Goal: Transaction & Acquisition: Purchase product/service

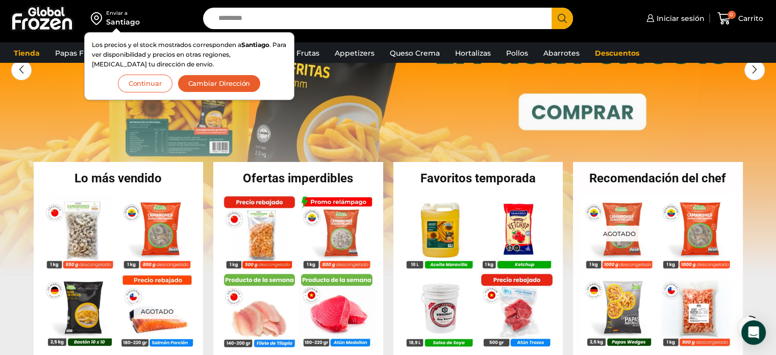
scroll to position [102, 0]
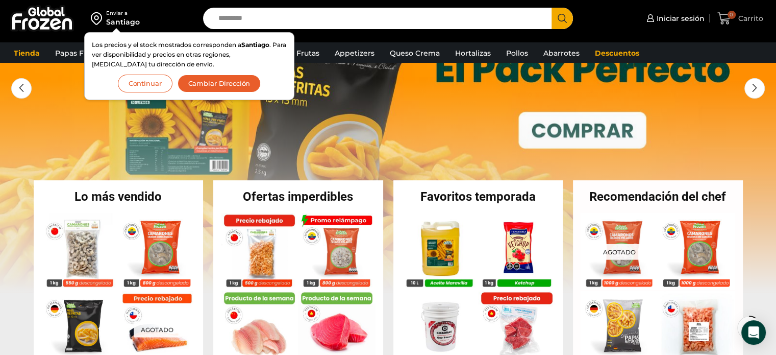
click at [752, 24] on span "0 Carrito" at bounding box center [739, 19] width 45 height 14
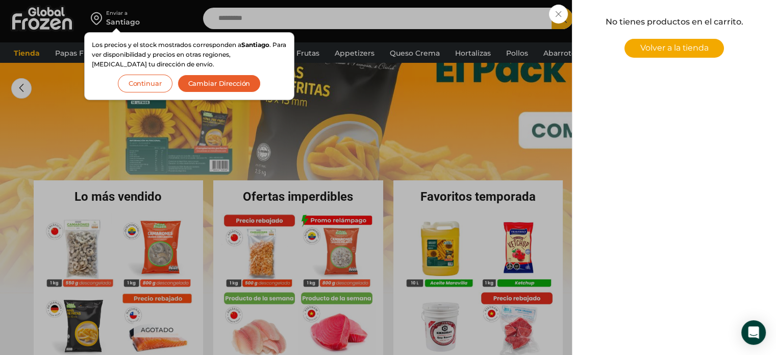
click at [715, 31] on div "0 Carrito 0 0 Shopping Cart No tienes productos en el carrito. Volver a la tien…" at bounding box center [740, 19] width 51 height 24
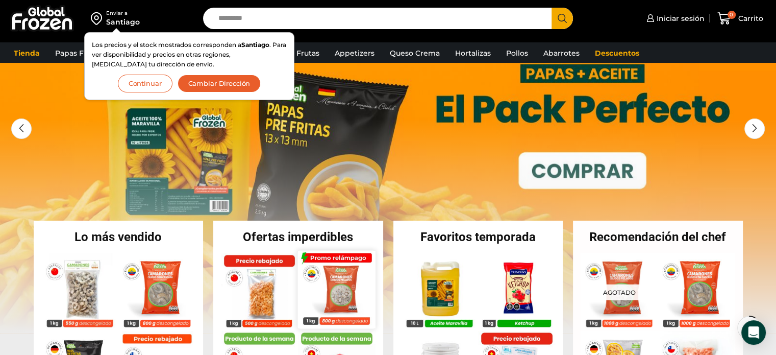
scroll to position [0, 0]
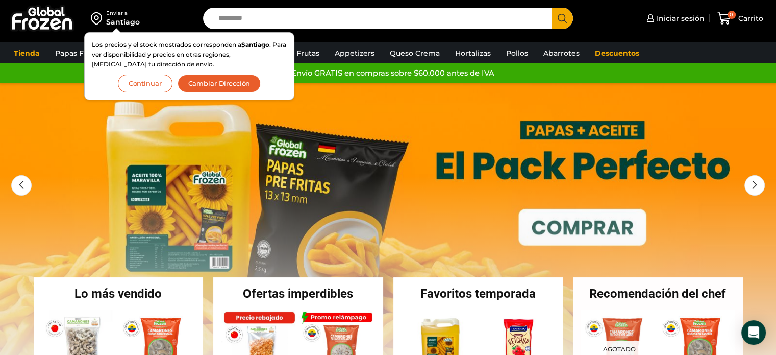
click at [145, 84] on button "Continuar" at bounding box center [145, 84] width 55 height 18
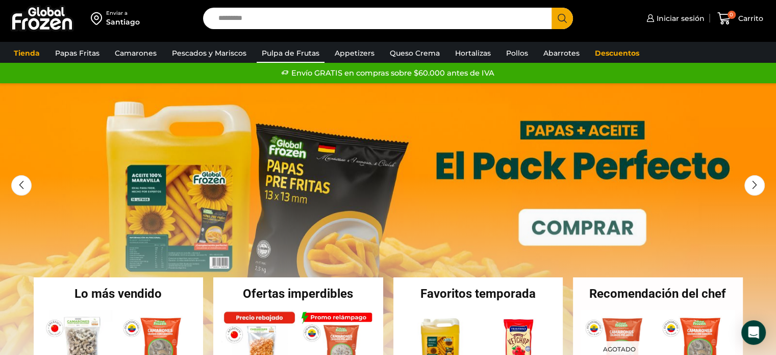
click at [305, 56] on link "Pulpa de Frutas" at bounding box center [291, 52] width 68 height 19
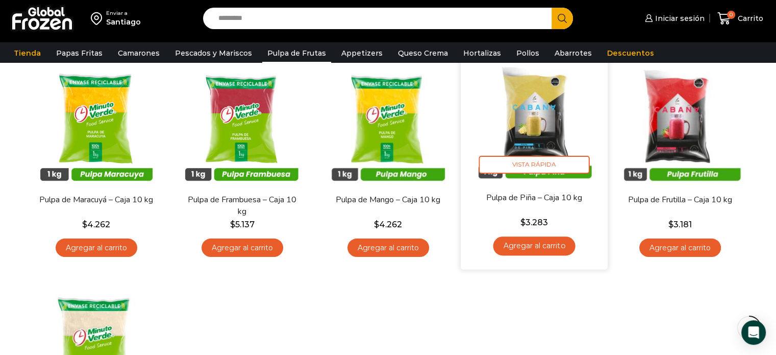
scroll to position [102, 0]
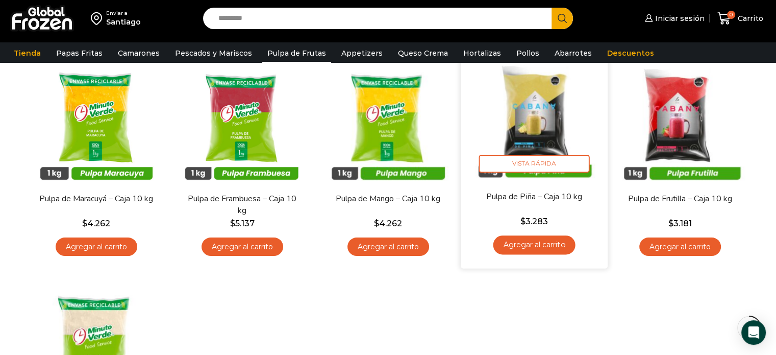
click at [544, 246] on link "Agregar al carrito" at bounding box center [534, 244] width 82 height 19
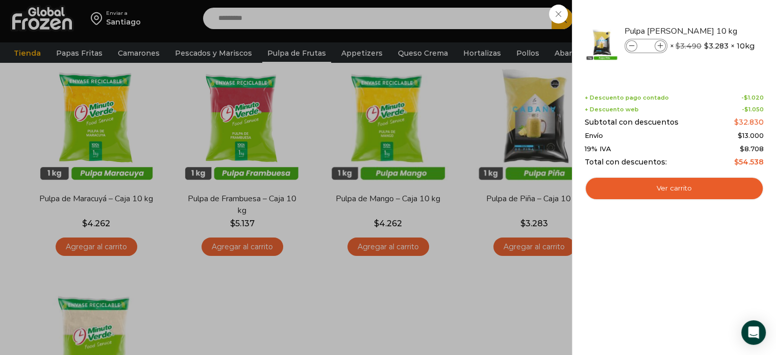
click at [715, 31] on div "1 Carrito 1 1 Shopping Cart *" at bounding box center [740, 19] width 51 height 24
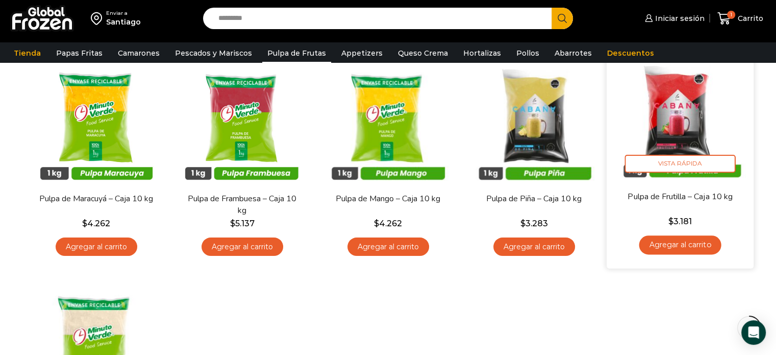
click at [692, 243] on link "Agregar al carrito" at bounding box center [680, 244] width 82 height 19
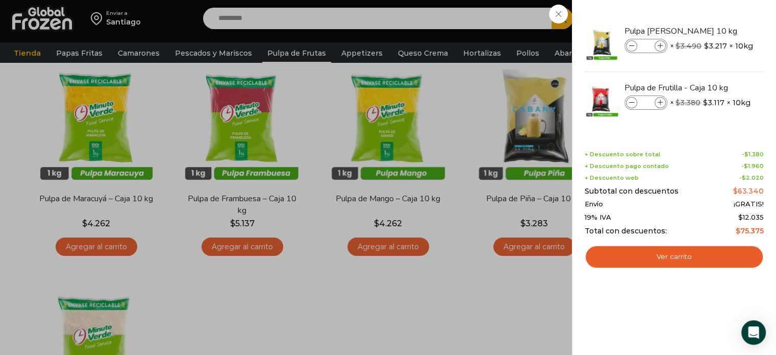
click at [715, 31] on div "2 Carrito 2 2 Shopping Cart *" at bounding box center [740, 19] width 51 height 24
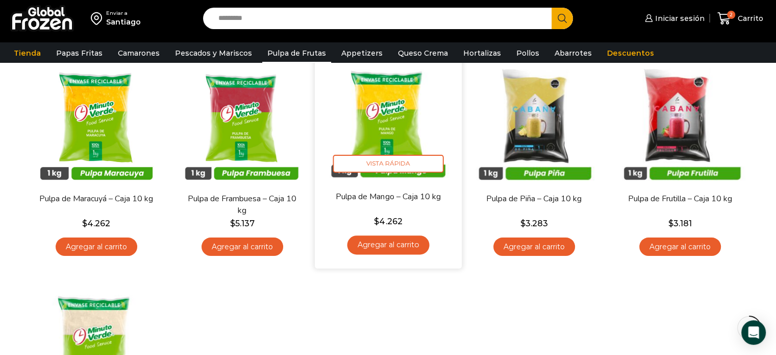
click at [383, 247] on link "Agregar al carrito" at bounding box center [388, 244] width 82 height 19
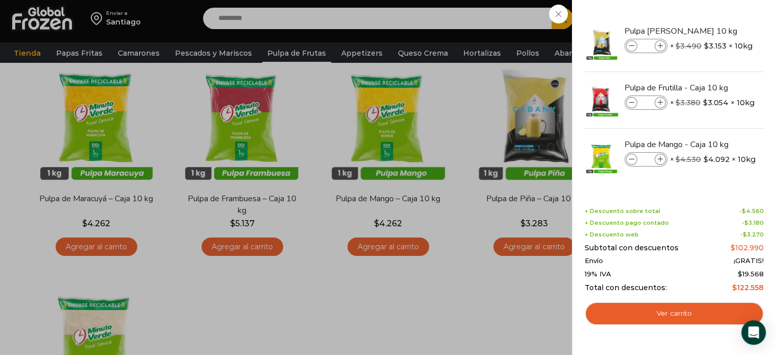
click at [715, 31] on div "3 Carrito 3 3 Shopping Cart *" at bounding box center [740, 19] width 51 height 24
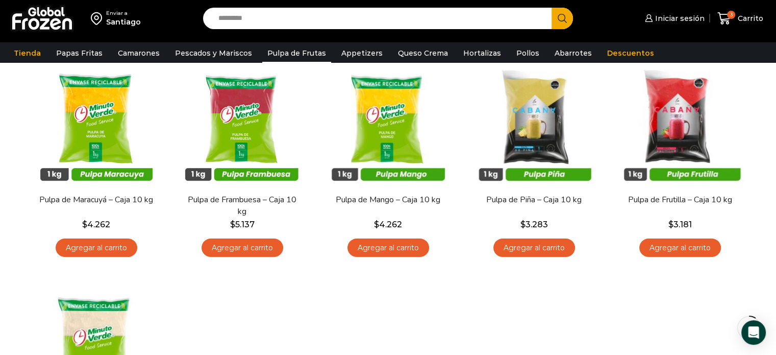
scroll to position [51, 0]
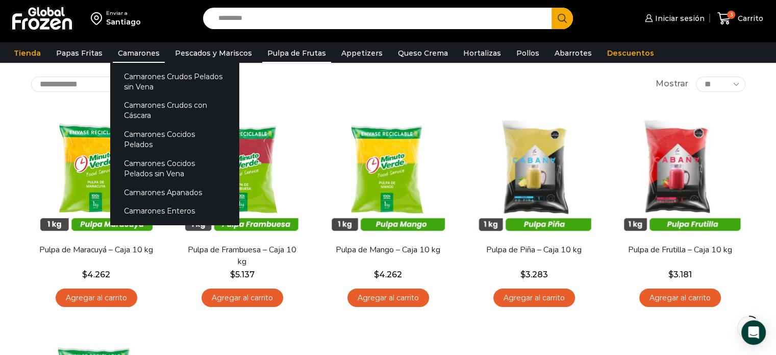
click at [134, 57] on link "Camarones" at bounding box center [139, 52] width 52 height 19
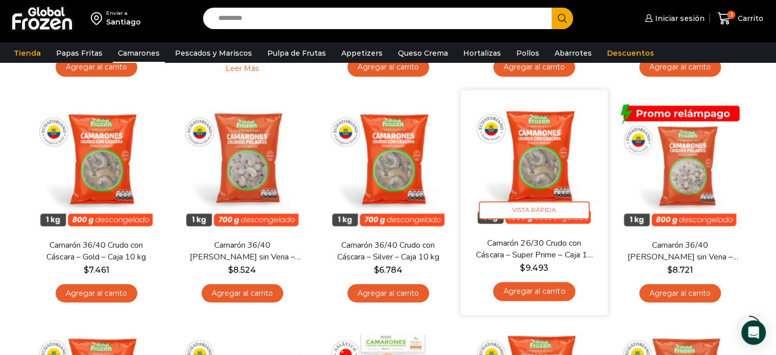
scroll to position [510, 0]
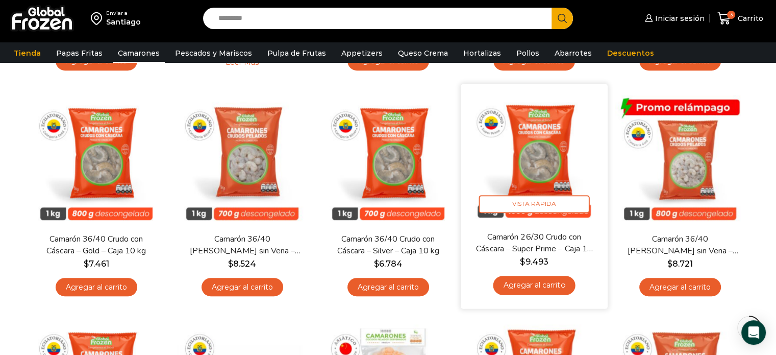
click at [550, 283] on link "Agregar al carrito" at bounding box center [534, 285] width 82 height 19
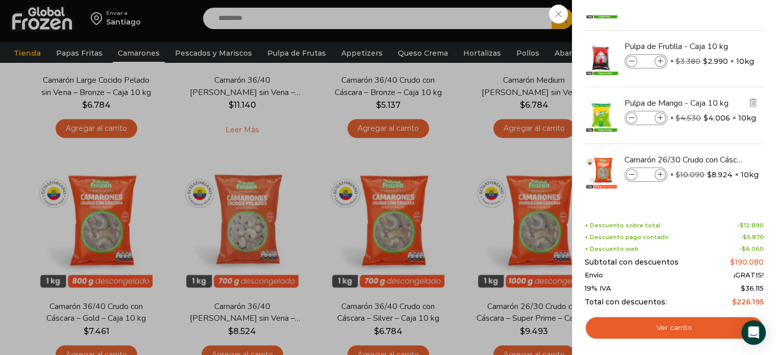
scroll to position [459, 0]
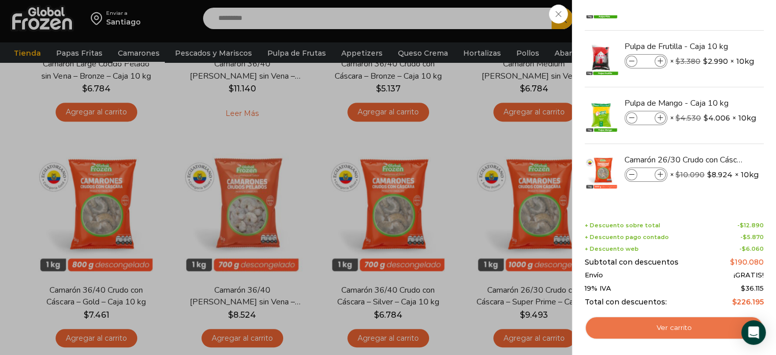
click at [710, 334] on link "Ver carrito" at bounding box center [674, 327] width 179 height 23
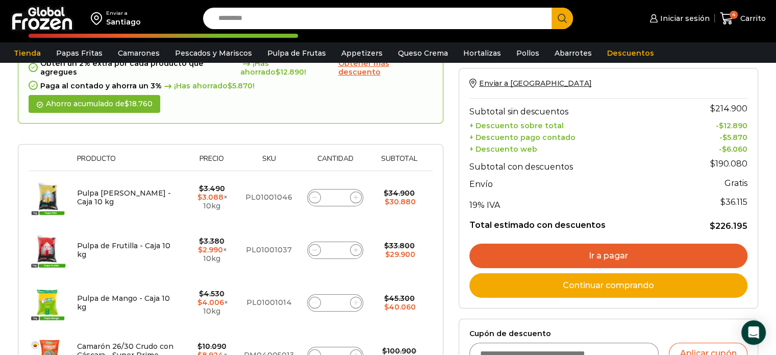
scroll to position [153, 0]
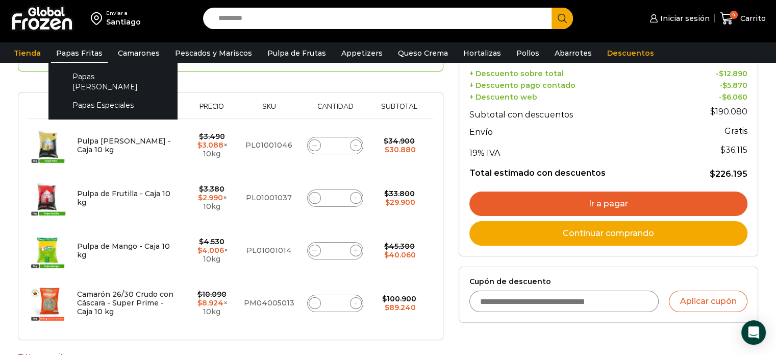
click at [75, 53] on link "Papas Fritas" at bounding box center [79, 52] width 57 height 19
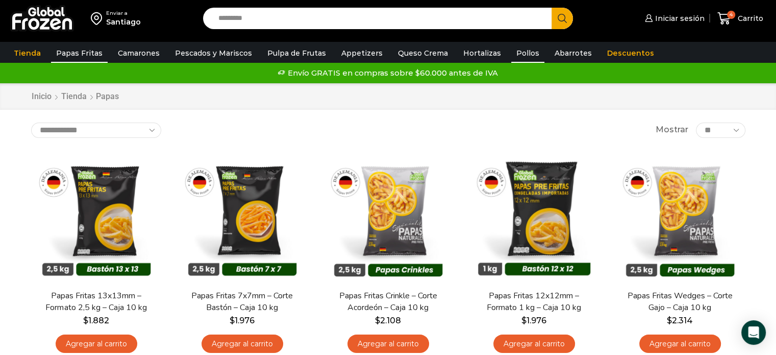
click at [511, 49] on link "Pollos" at bounding box center [527, 52] width 33 height 19
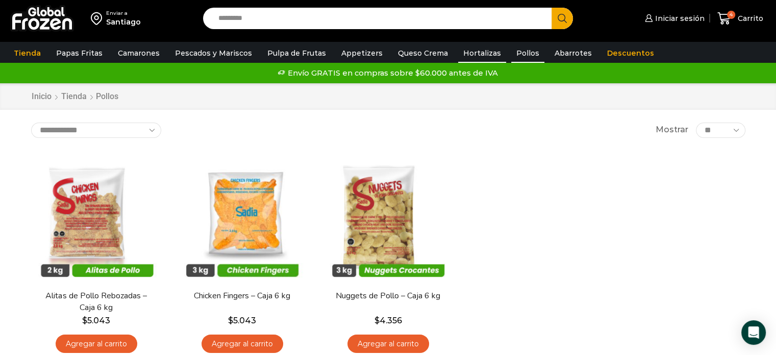
click at [475, 56] on link "Hortalizas" at bounding box center [482, 52] width 48 height 19
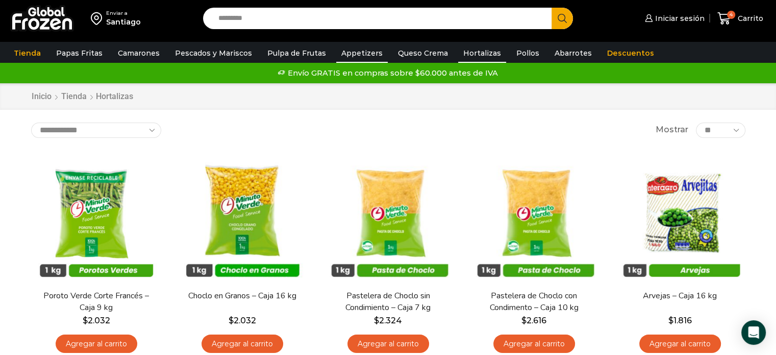
click at [357, 57] on link "Appetizers" at bounding box center [362, 52] width 52 height 19
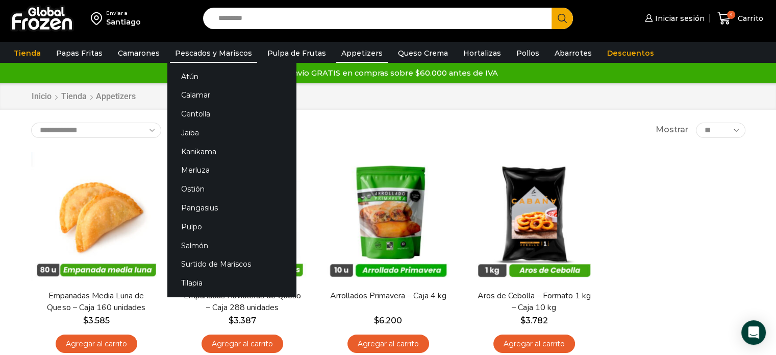
click at [222, 55] on link "Pescados y Mariscos" at bounding box center [213, 52] width 87 height 19
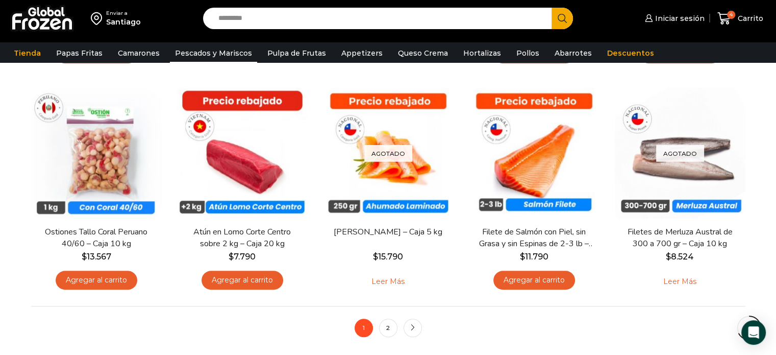
scroll to position [765, 0]
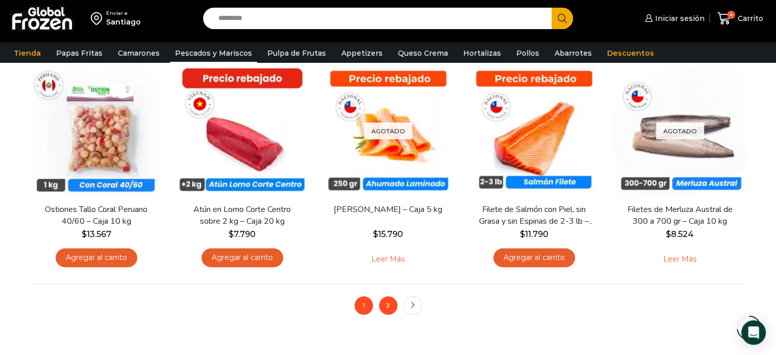
click at [385, 306] on link "2" at bounding box center [388, 305] width 18 height 18
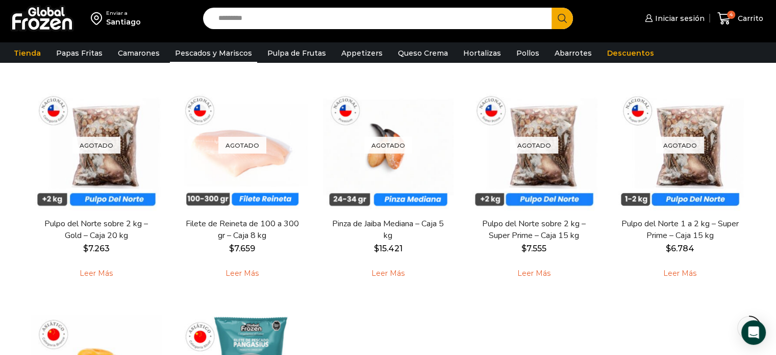
scroll to position [510, 0]
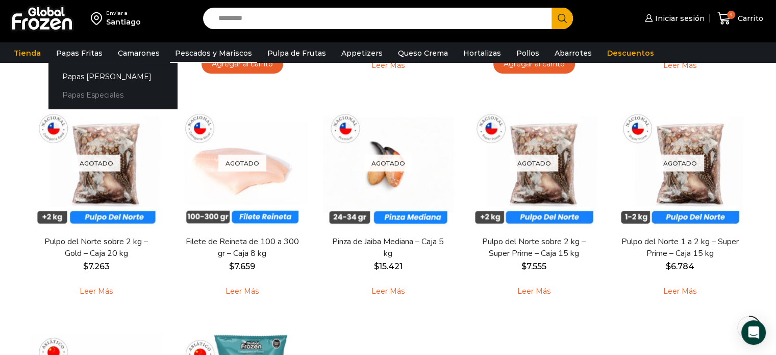
click at [112, 97] on link "Papas Especiales" at bounding box center [112, 95] width 129 height 19
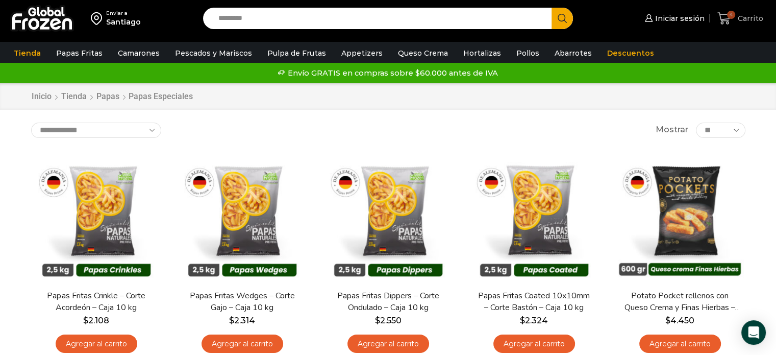
click at [742, 18] on span "Carrito" at bounding box center [749, 18] width 28 height 10
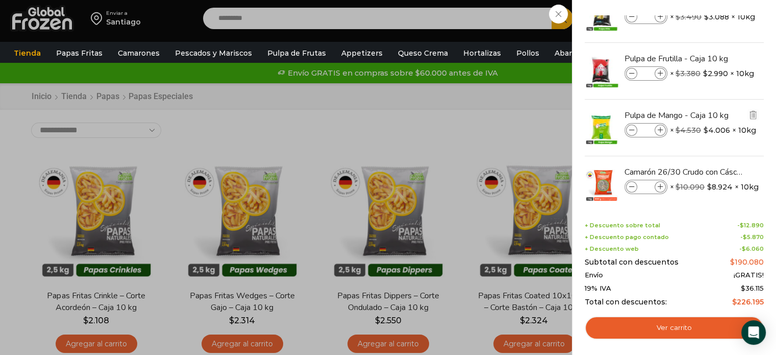
scroll to position [41, 0]
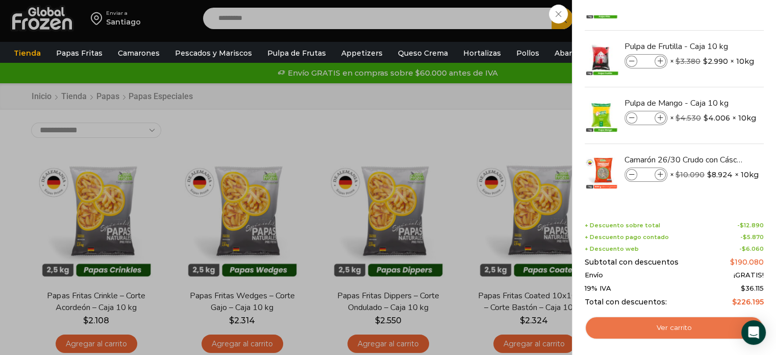
click at [677, 330] on link "Ver carrito" at bounding box center [674, 327] width 179 height 23
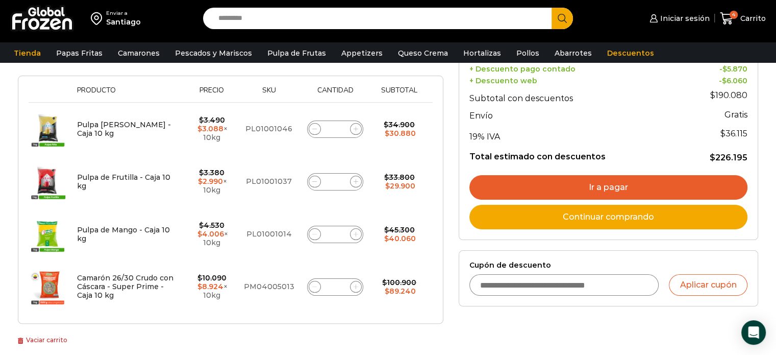
scroll to position [204, 0]
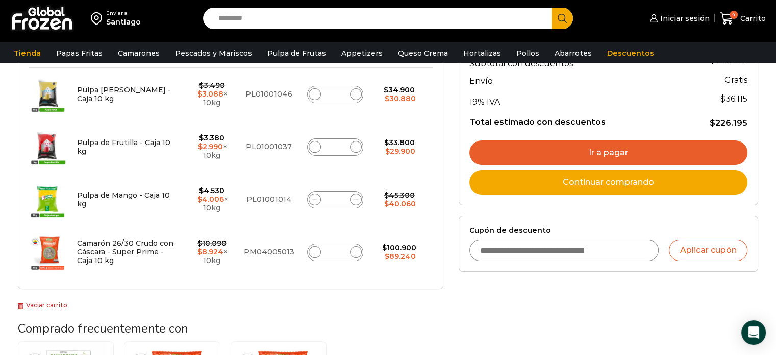
click at [558, 246] on input "Cupón de descuento" at bounding box center [564, 249] width 190 height 21
click at [532, 247] on input "Cupón de descuento" at bounding box center [564, 249] width 190 height 21
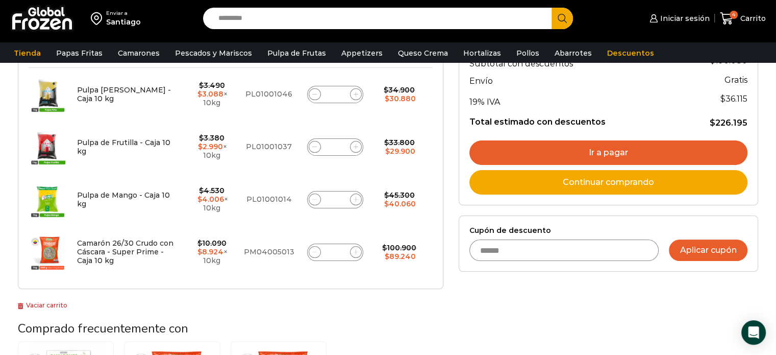
type input "******"
click at [690, 250] on button "Aplicar cupón" at bounding box center [708, 249] width 79 height 21
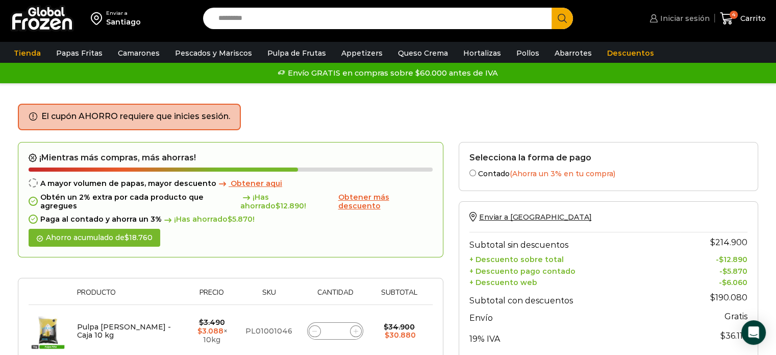
click at [687, 17] on span "Iniciar sesión" at bounding box center [684, 18] width 52 height 10
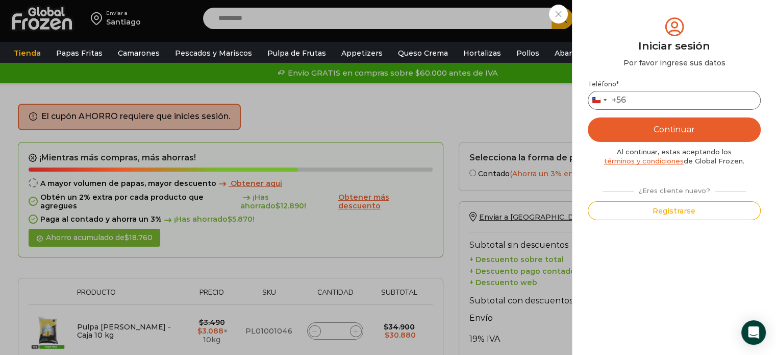
click at [651, 102] on input "Teléfono *" at bounding box center [674, 100] width 173 height 19
type input "*********"
click at [706, 127] on button "Continuar" at bounding box center [674, 129] width 173 height 24
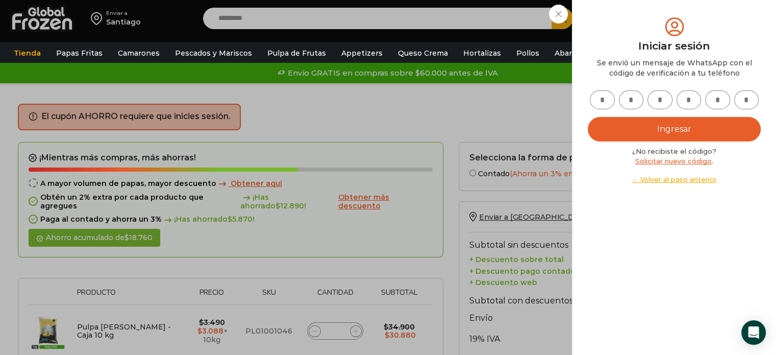
click at [608, 97] on input "text" at bounding box center [602, 99] width 25 height 19
type input "*"
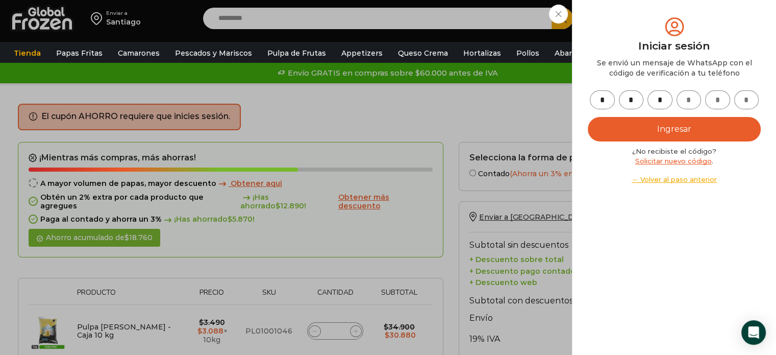
type input "*"
click at [678, 128] on button "Ingresar" at bounding box center [674, 129] width 173 height 24
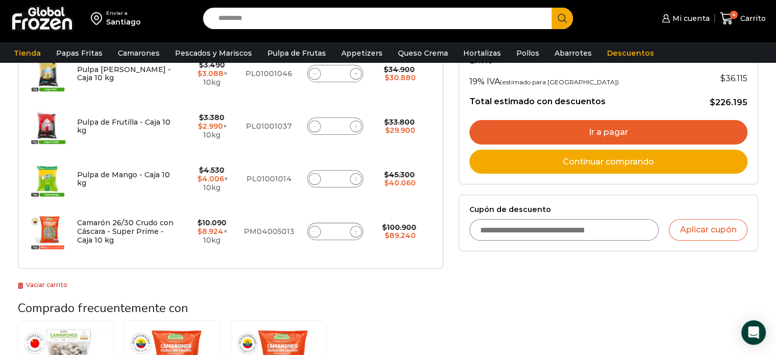
scroll to position [306, 0]
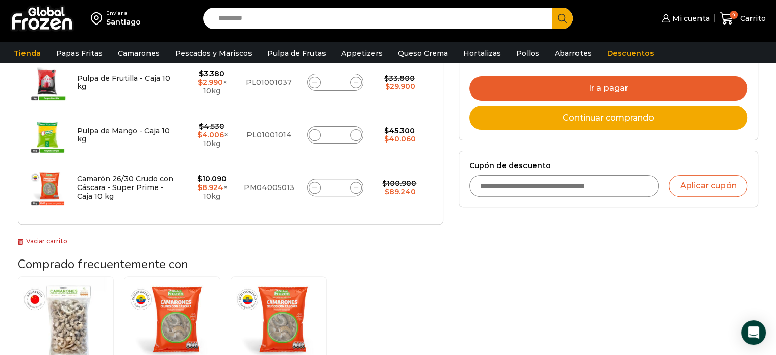
click at [545, 183] on input "Cupón de descuento" at bounding box center [564, 185] width 190 height 21
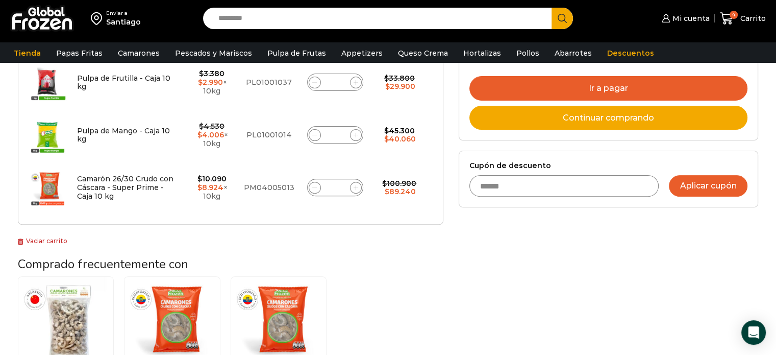
type input "******"
click at [698, 190] on button "Aplicar cupón" at bounding box center [708, 185] width 79 height 21
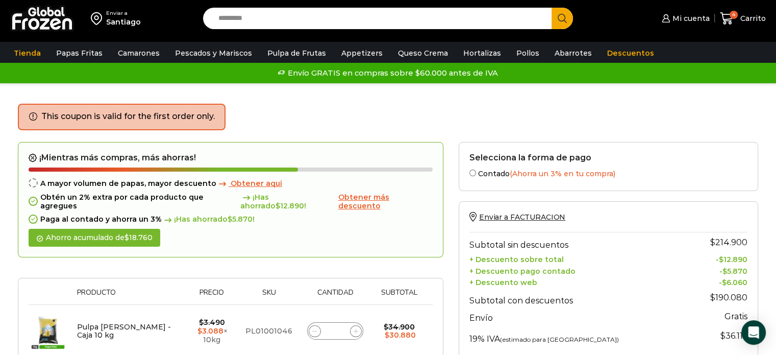
click at [365, 197] on span "Obtener más descuento" at bounding box center [363, 201] width 51 height 18
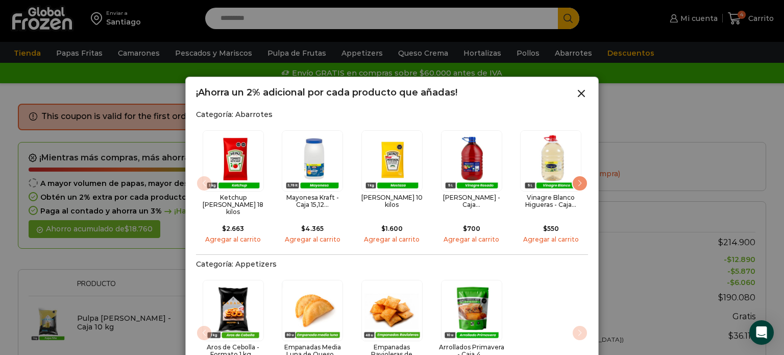
click at [583, 180] on div "Next slide" at bounding box center [580, 183] width 16 height 16
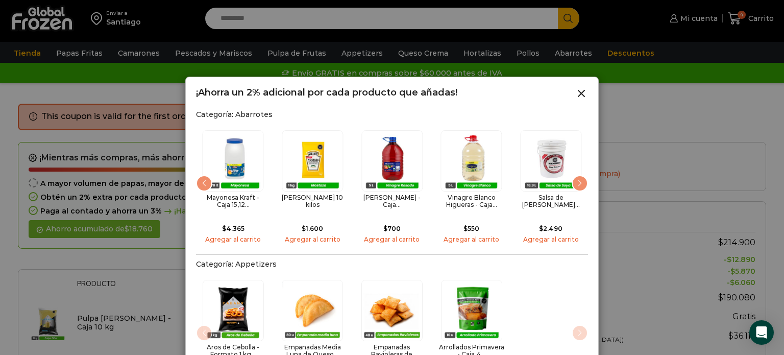
click at [583, 180] on div "Next slide" at bounding box center [580, 183] width 16 height 16
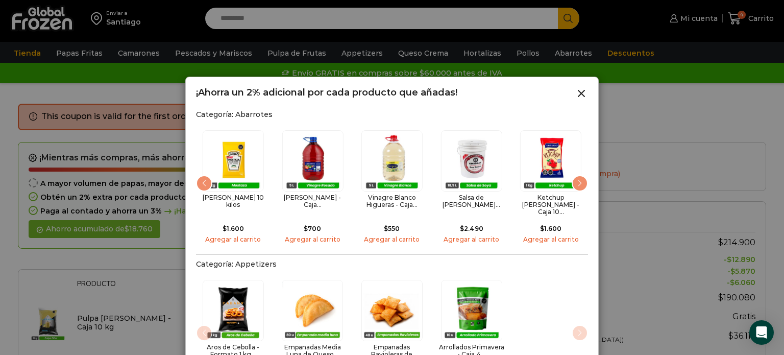
click at [583, 180] on div "Next slide" at bounding box center [580, 183] width 16 height 16
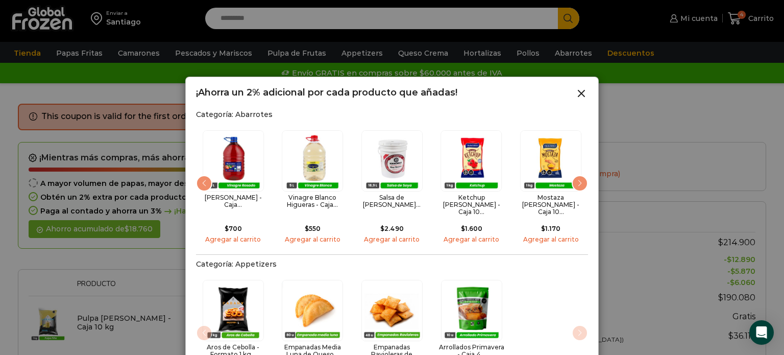
click at [583, 180] on div "Next slide" at bounding box center [580, 183] width 16 height 16
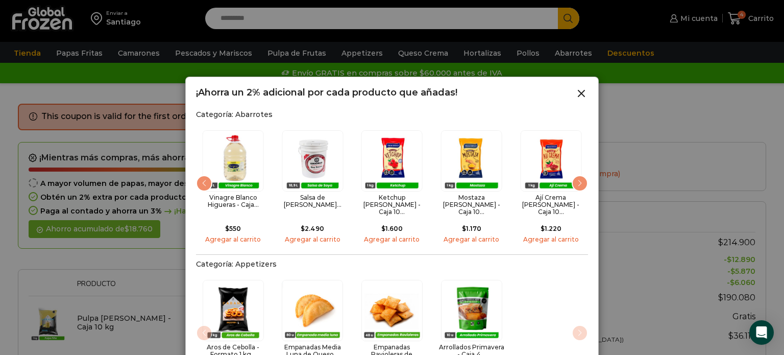
click at [583, 180] on div "Next slide" at bounding box center [580, 183] width 16 height 16
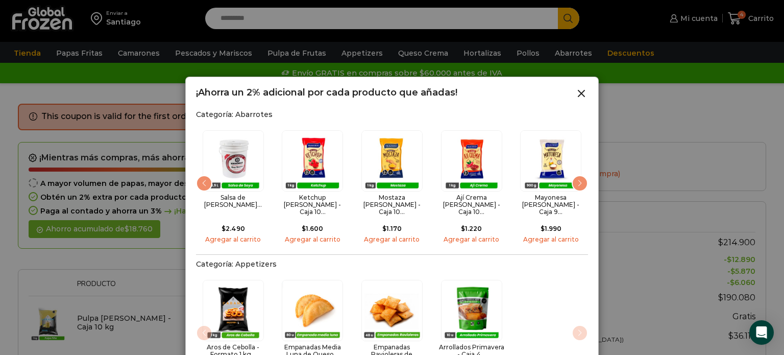
click at [583, 180] on div "Next slide" at bounding box center [580, 183] width 16 height 16
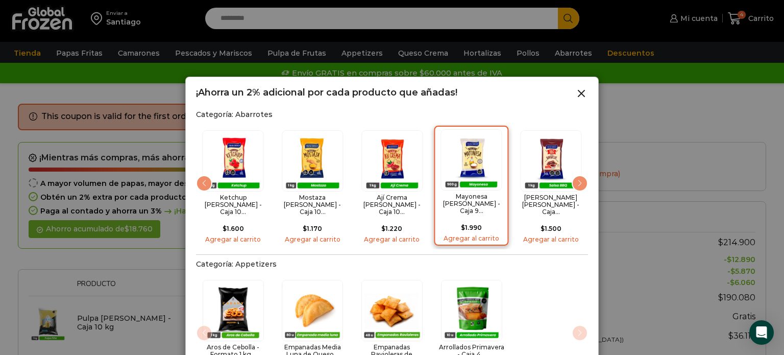
click at [473, 155] on img "10 / 15" at bounding box center [471, 159] width 61 height 61
click at [502, 133] on div "Mayonesa [PERSON_NAME] - Caja 9... $ 1.990 Agregar al carrito" at bounding box center [471, 186] width 75 height 120
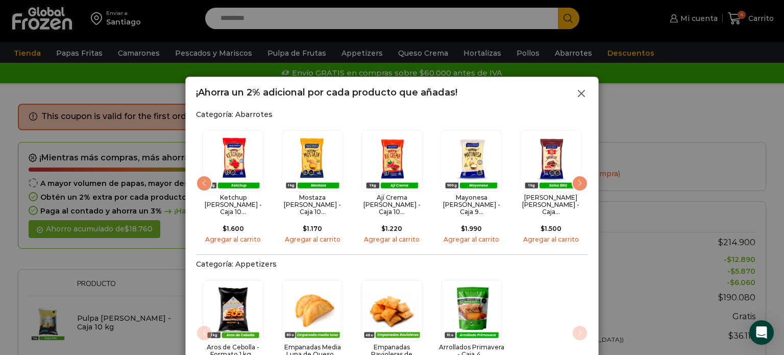
click at [586, 94] on icon at bounding box center [581, 93] width 12 height 12
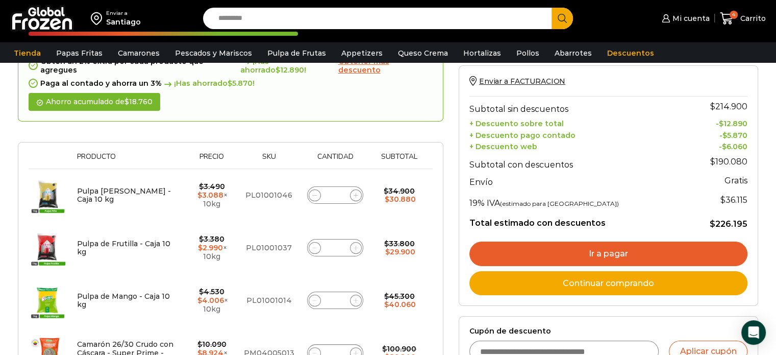
scroll to position [204, 0]
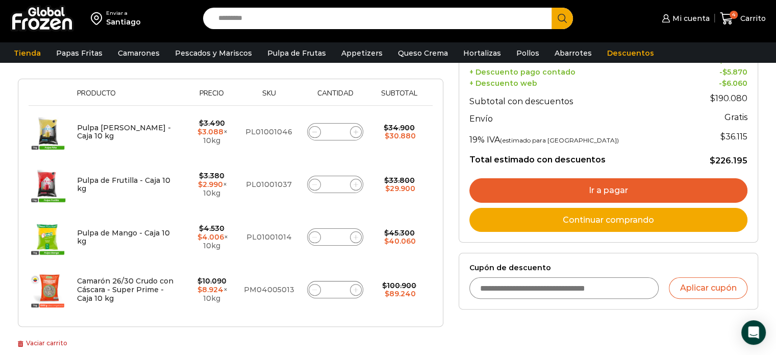
click at [611, 190] on link "Ir a pagar" at bounding box center [608, 190] width 278 height 24
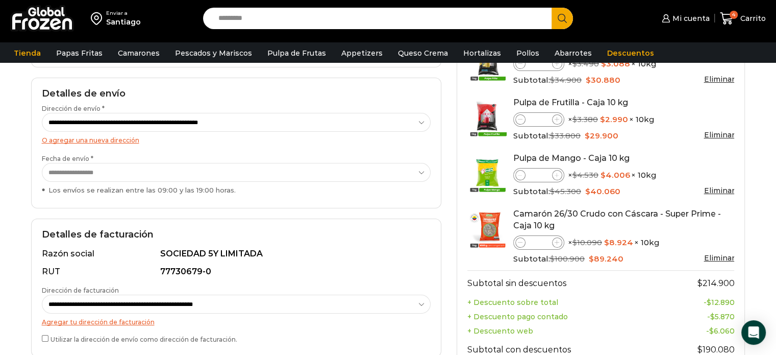
scroll to position [204, 0]
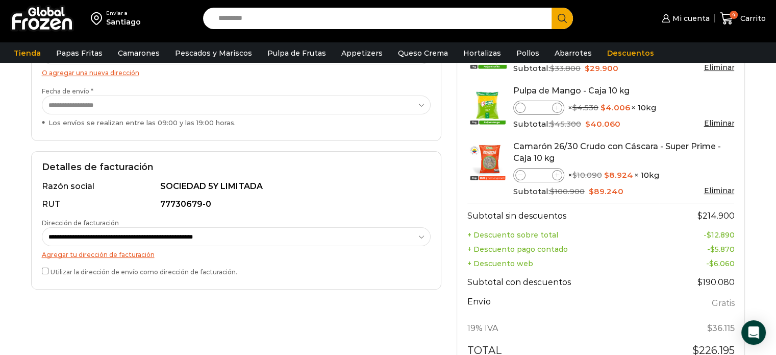
click at [420, 238] on select "**********" at bounding box center [236, 236] width 389 height 19
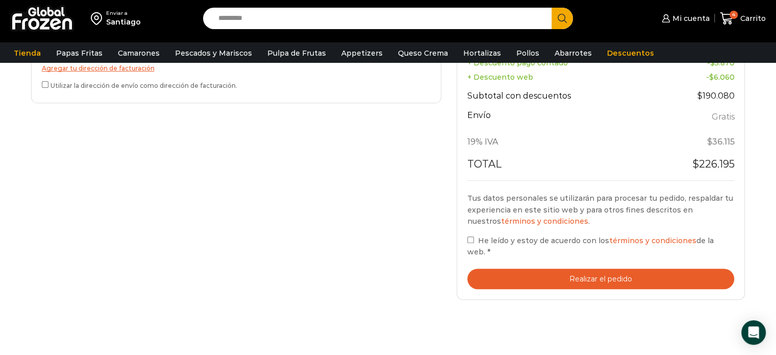
scroll to position [408, 0]
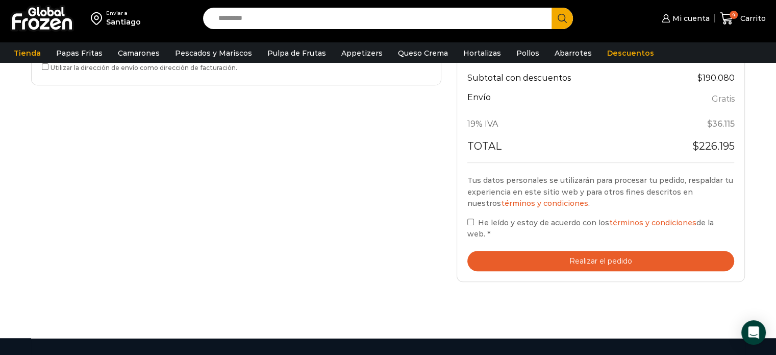
click at [596, 251] on button "Realizar el pedido" at bounding box center [600, 261] width 267 height 21
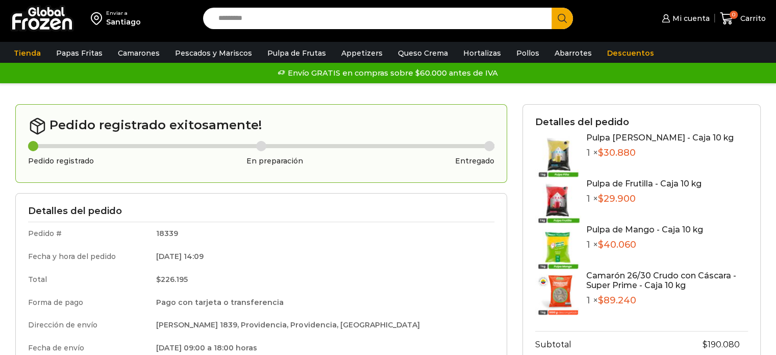
click at [750, 163] on div "Detalles del pedido Pulpa [PERSON_NAME] - Caja 10 kg 1 × $ 30.880 Pulpa de Frut…" at bounding box center [642, 281] width 238 height 354
click at [61, 26] on img at bounding box center [42, 18] width 64 height 27
